Goal: Navigation & Orientation: Find specific page/section

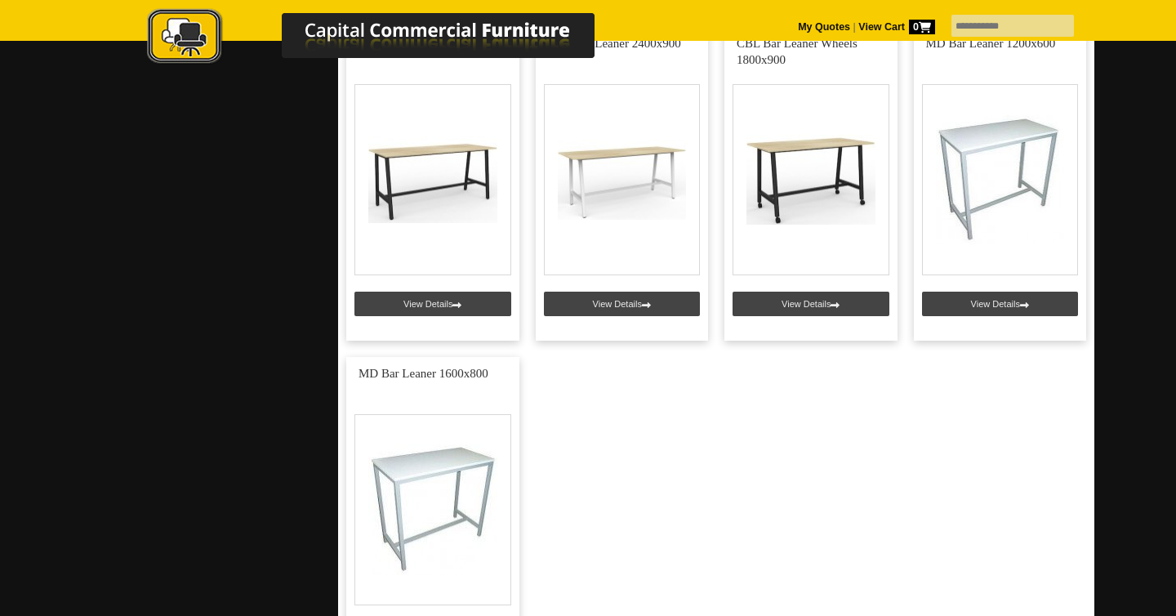
scroll to position [1406, 0]
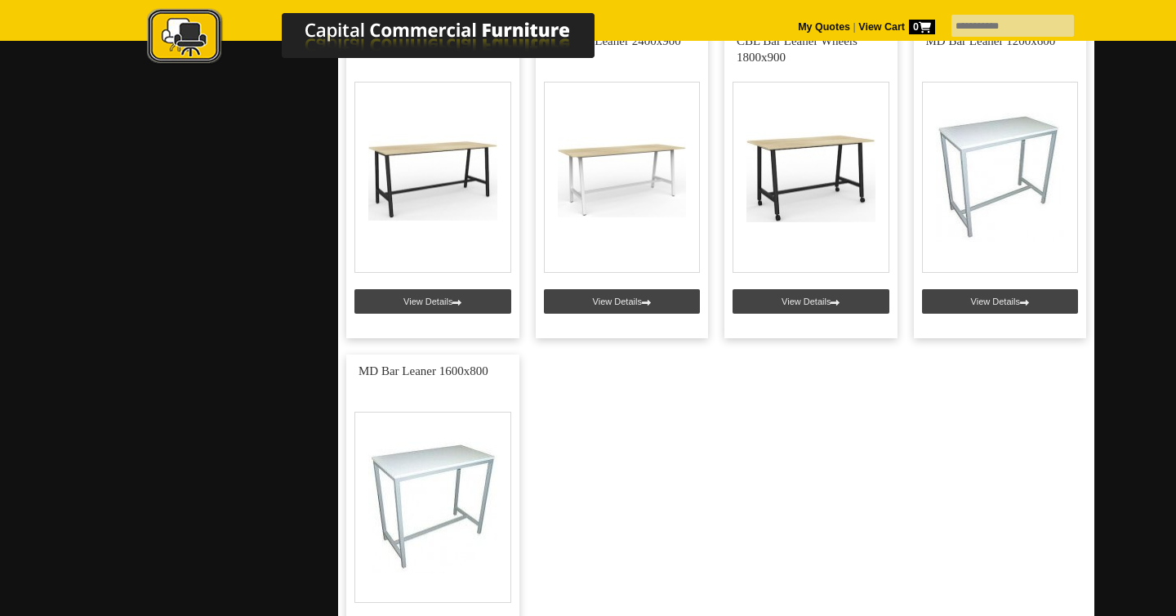
click at [486, 304] on link at bounding box center [432, 181] width 173 height 314
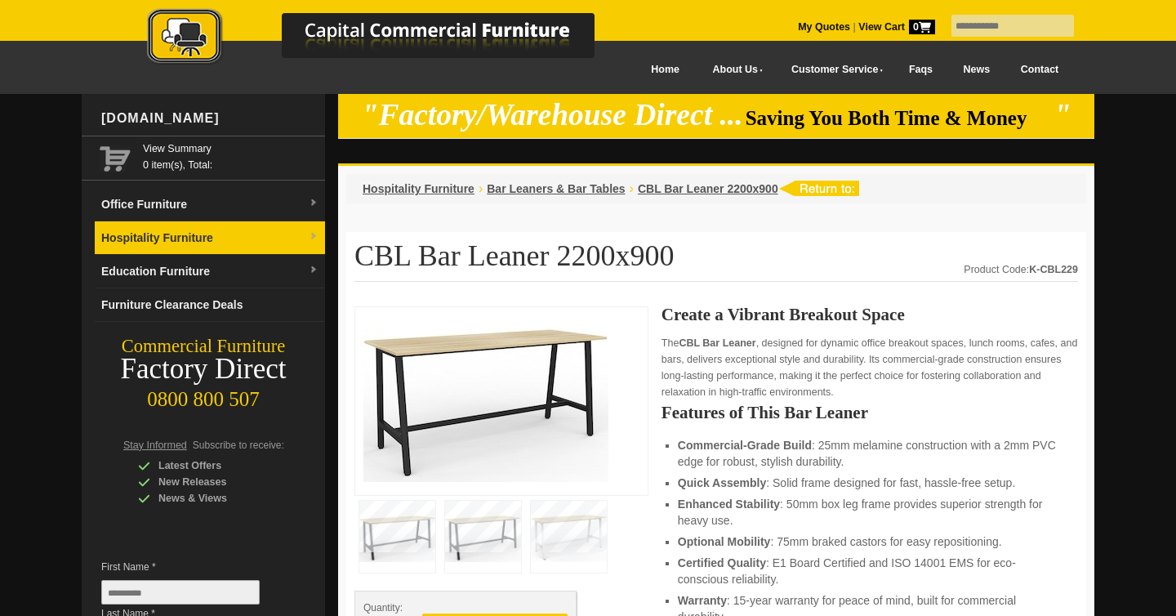
click at [218, 243] on link "Hospitality Furniture" at bounding box center [210, 237] width 230 height 33
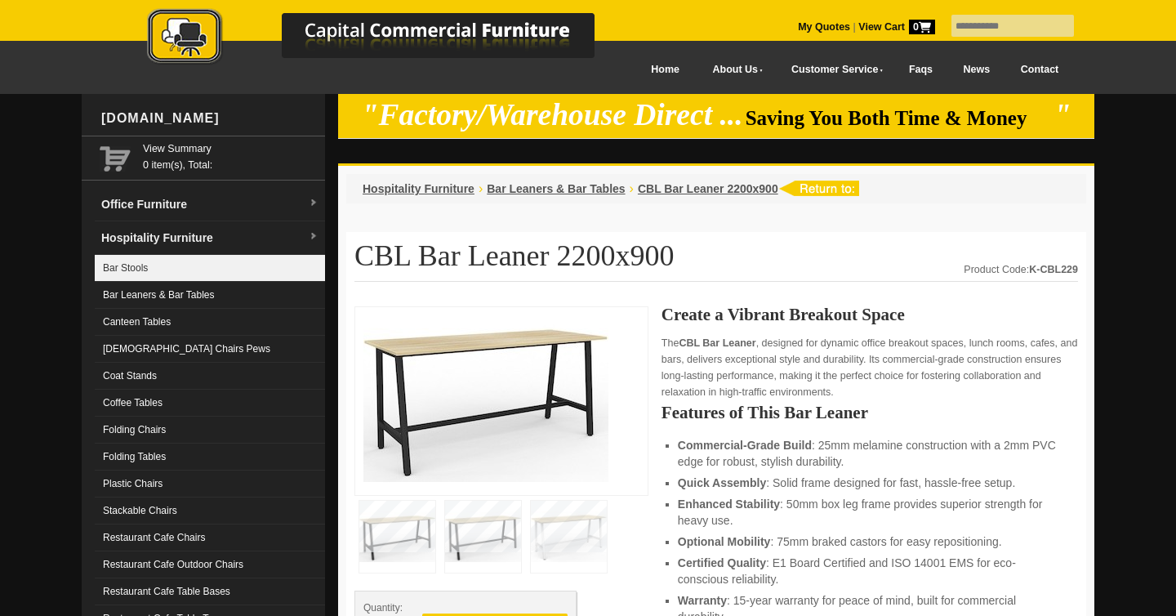
click at [198, 274] on link "Bar Stools" at bounding box center [210, 268] width 230 height 27
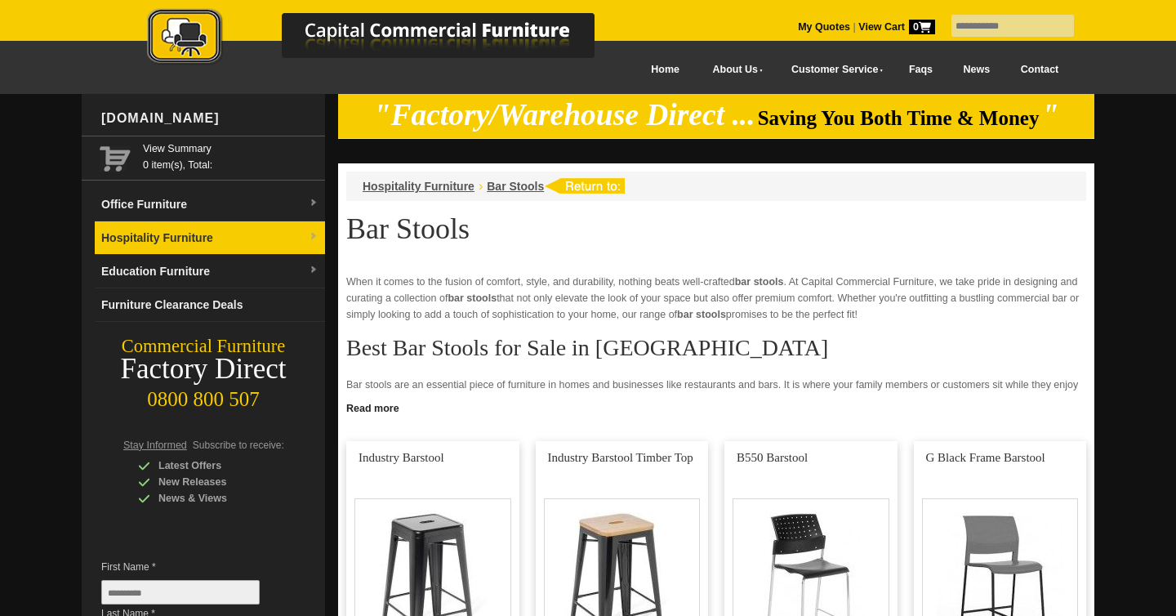
click at [239, 245] on link "Hospitality Furniture" at bounding box center [210, 237] width 230 height 33
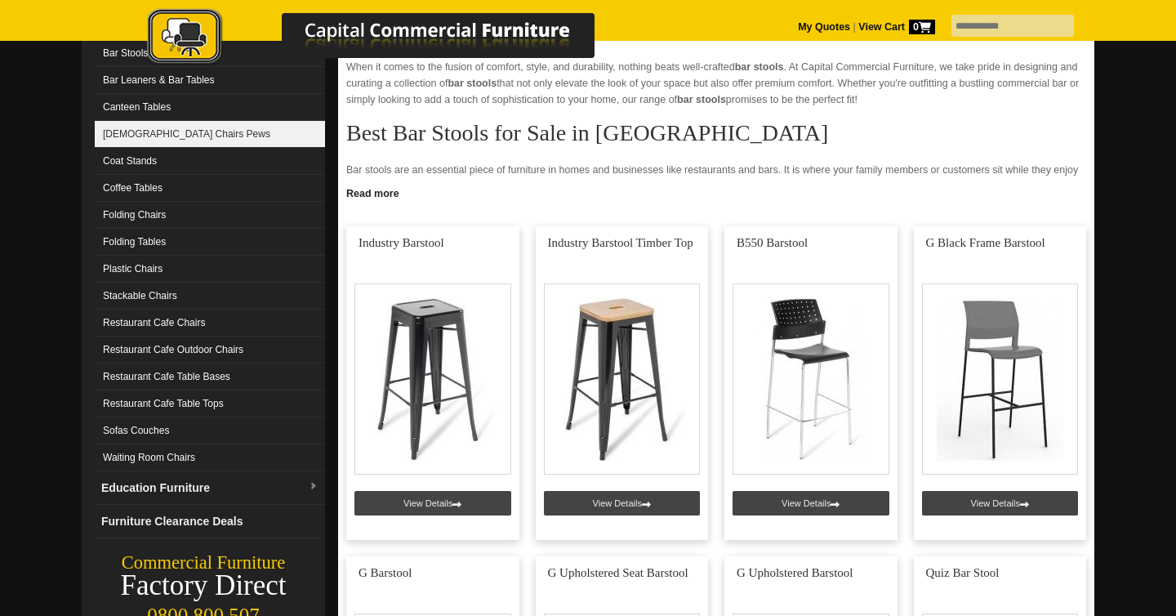
scroll to position [216, 0]
